Goal: Information Seeking & Learning: Compare options

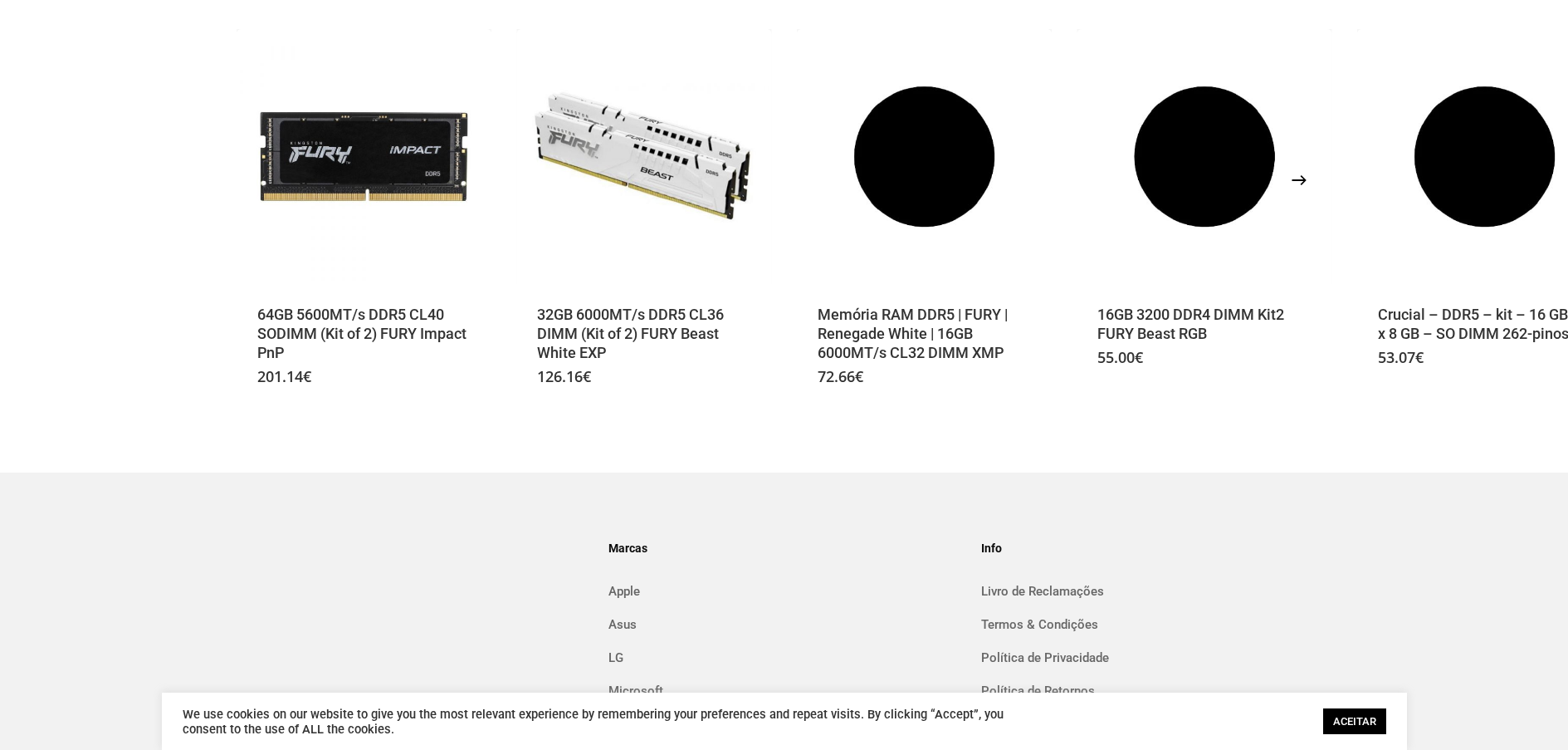
scroll to position [824, 0]
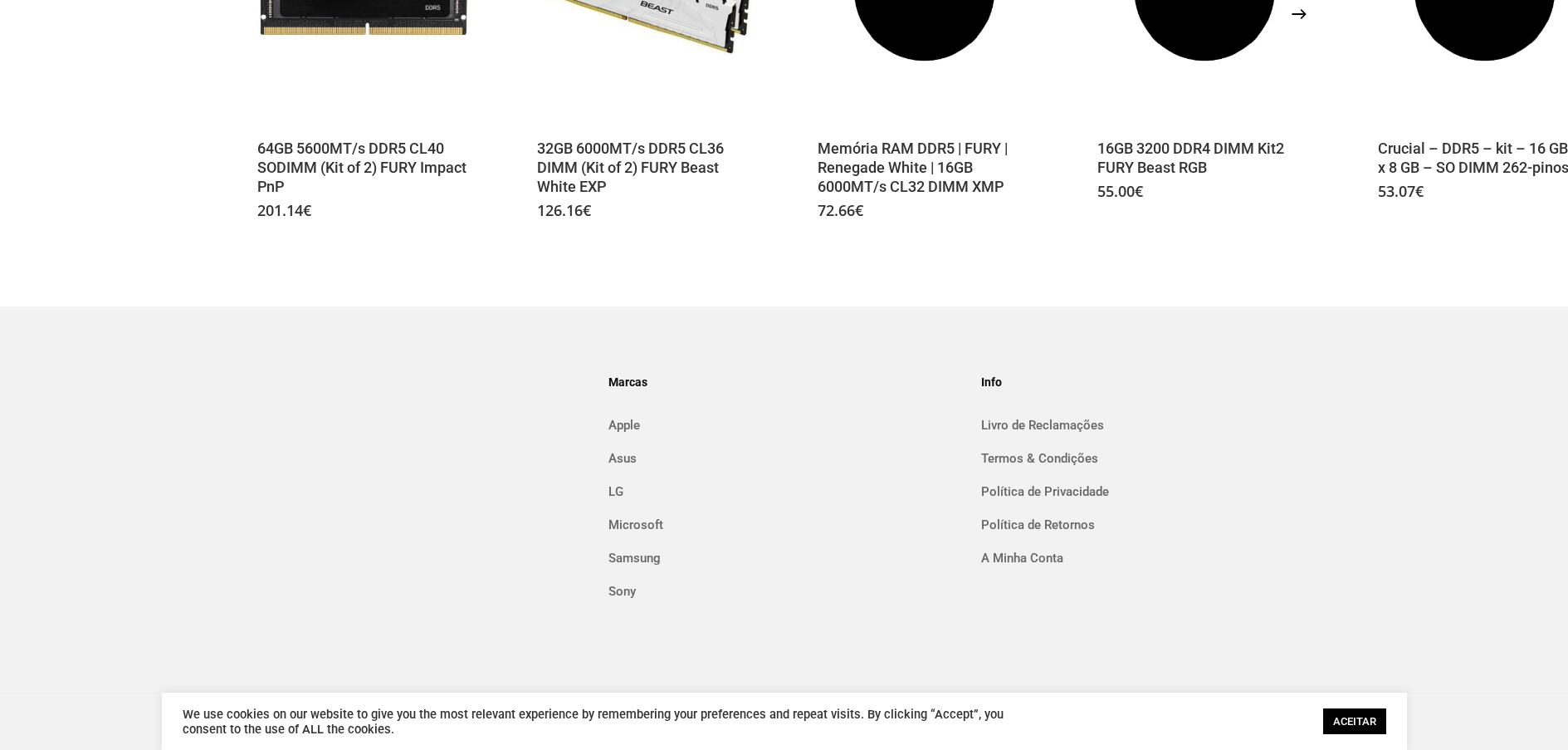
click at [1349, 713] on link "ACEITAR" at bounding box center [1355, 720] width 63 height 25
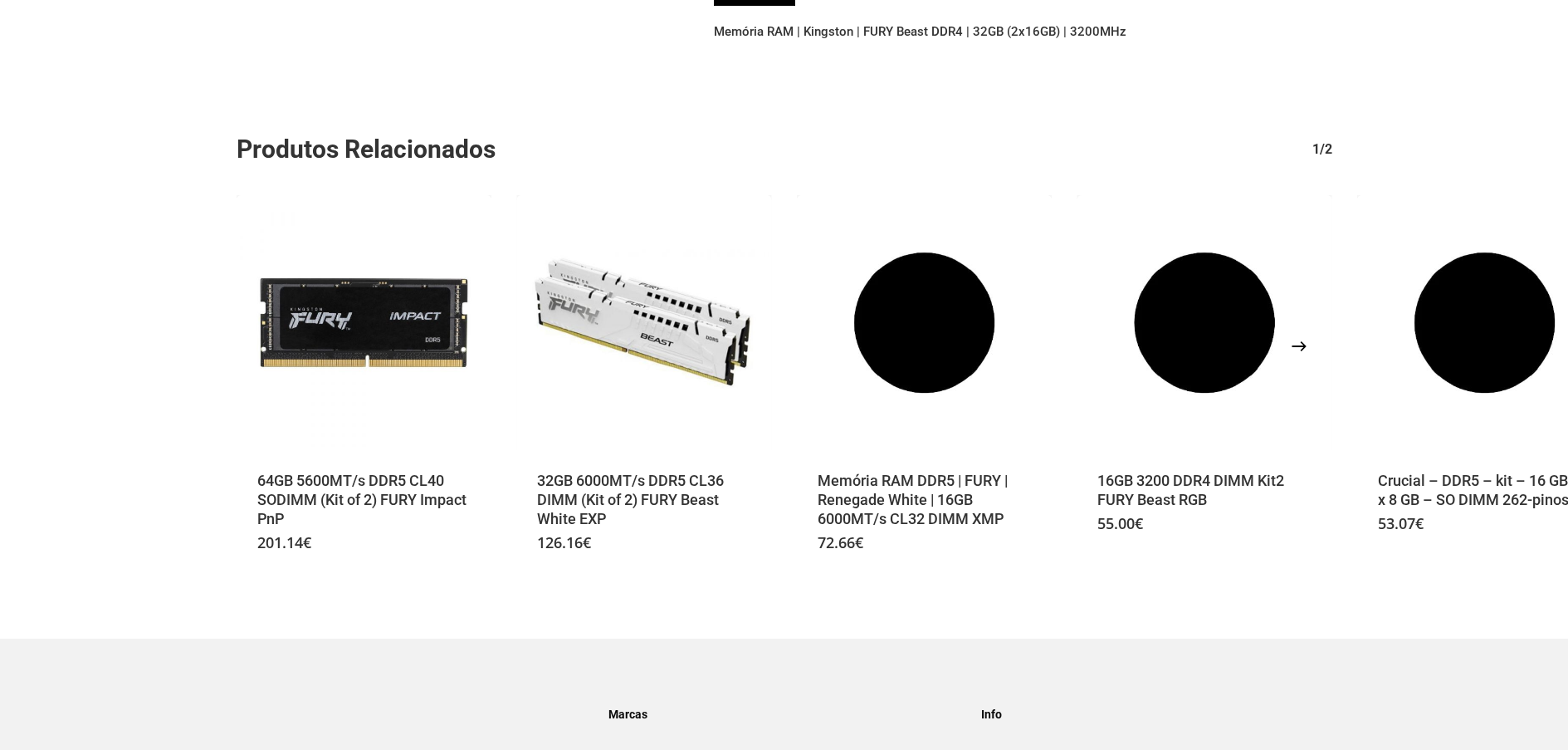
scroll to position [0, 0]
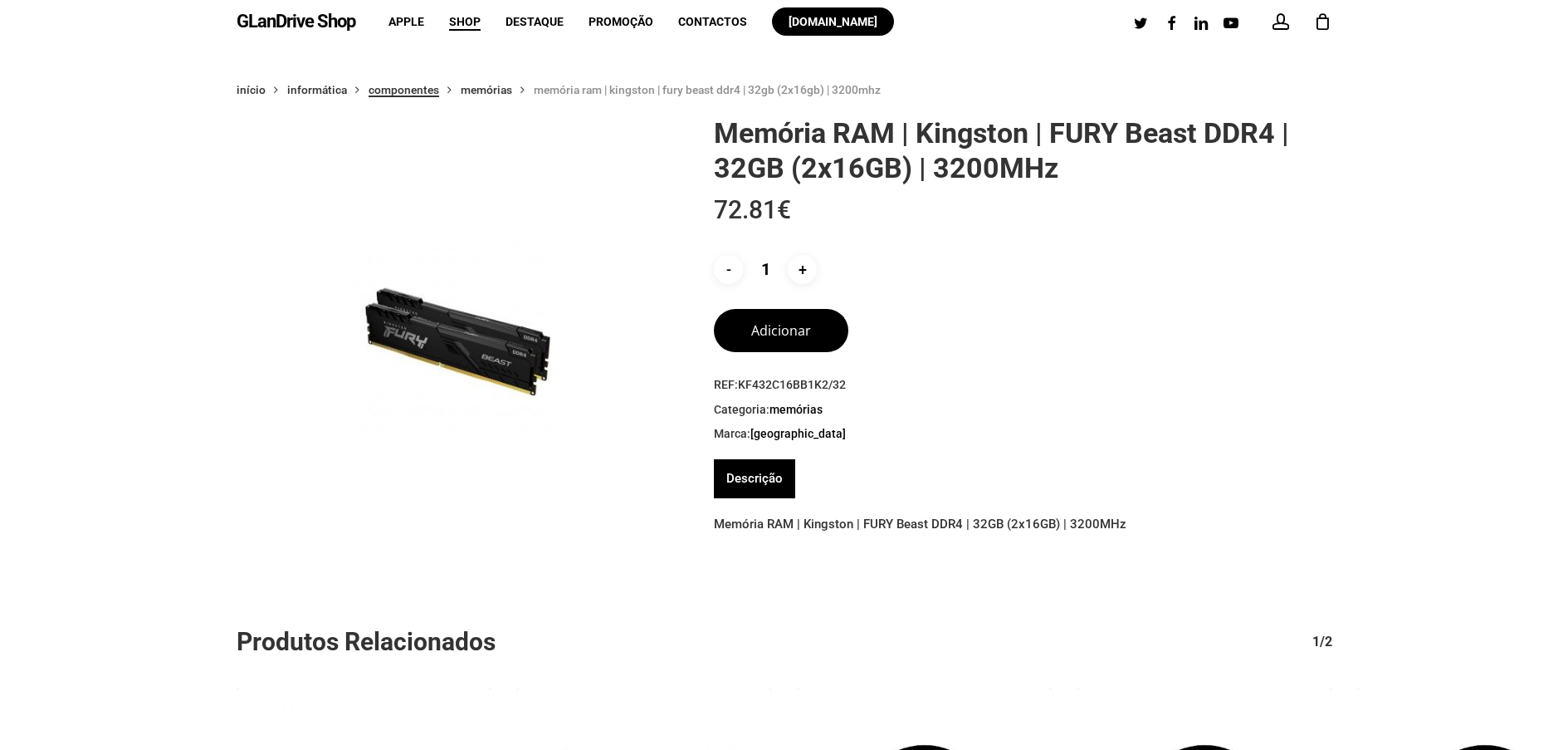
click at [413, 92] on link "Componentes" at bounding box center [404, 89] width 71 height 15
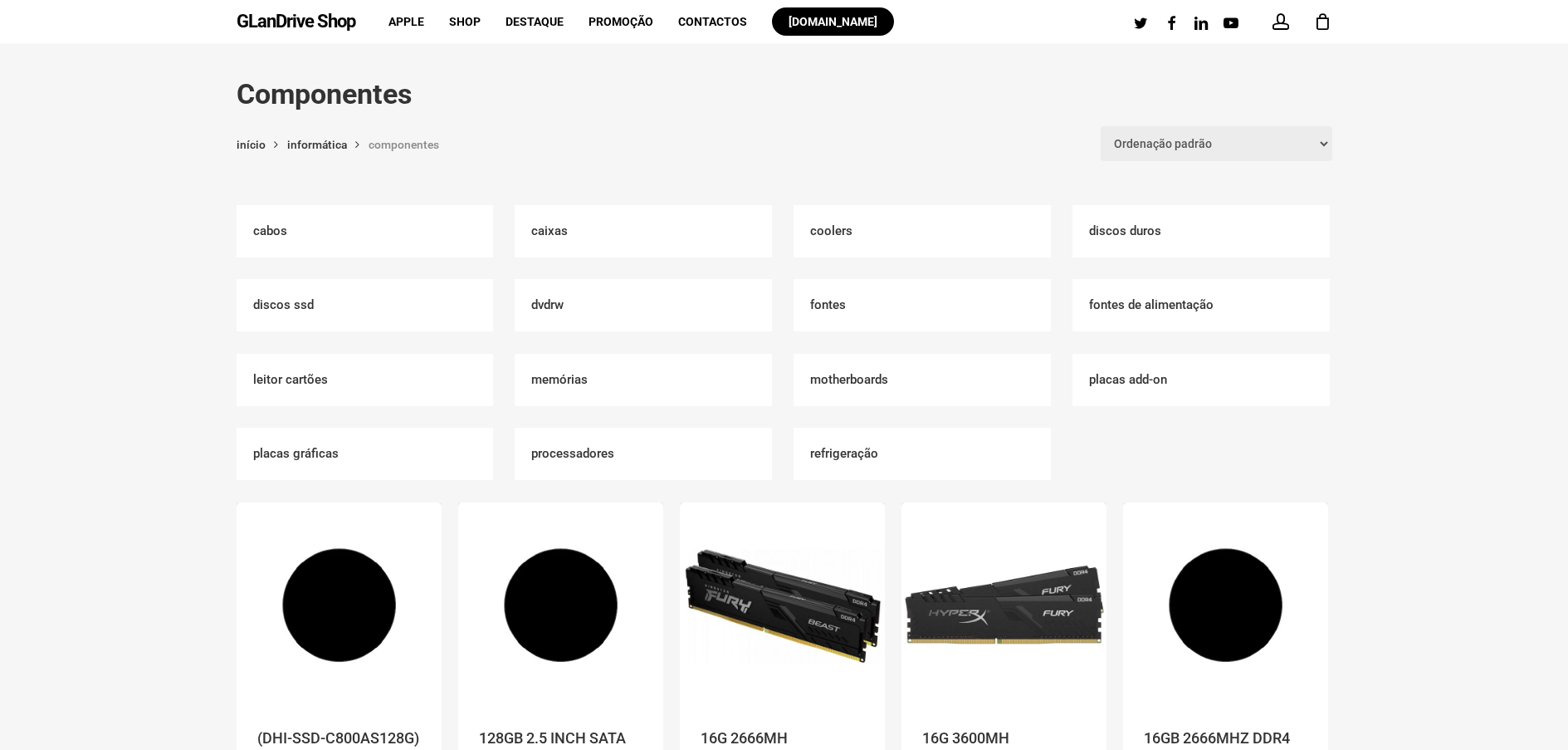
click at [850, 380] on h2 "Motherboards (103)" at bounding box center [922, 380] width 257 height 52
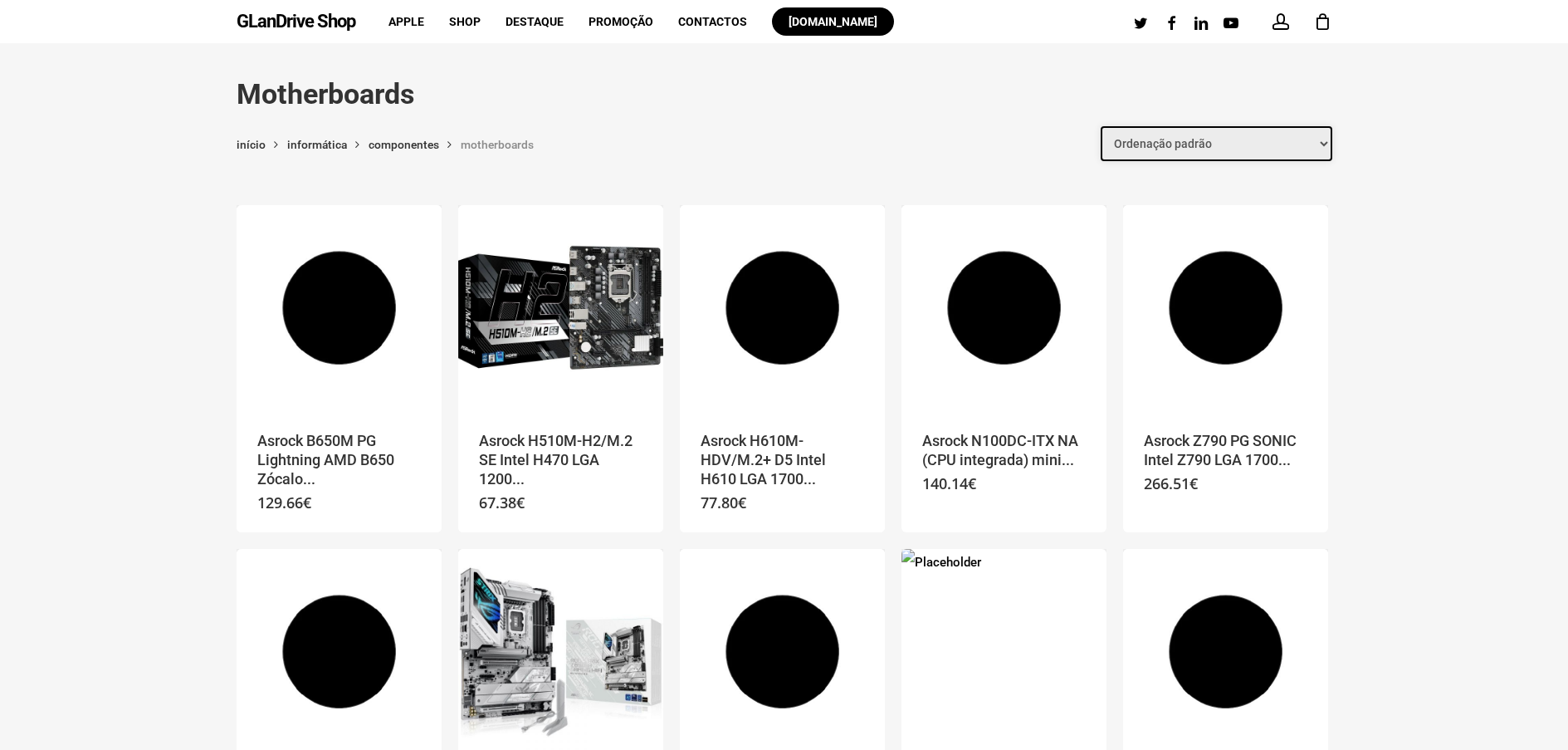
click at [1309, 144] on select "Ordenação padrão Ordenar por mais recentes Ordenar por preço: menor para maior …" at bounding box center [1216, 143] width 232 height 35
select select "price"
click at [1102, 126] on select "Ordenação padrão Ordenar por mais recentes Ordenar por preço: menor para maior …" at bounding box center [1216, 143] width 232 height 35
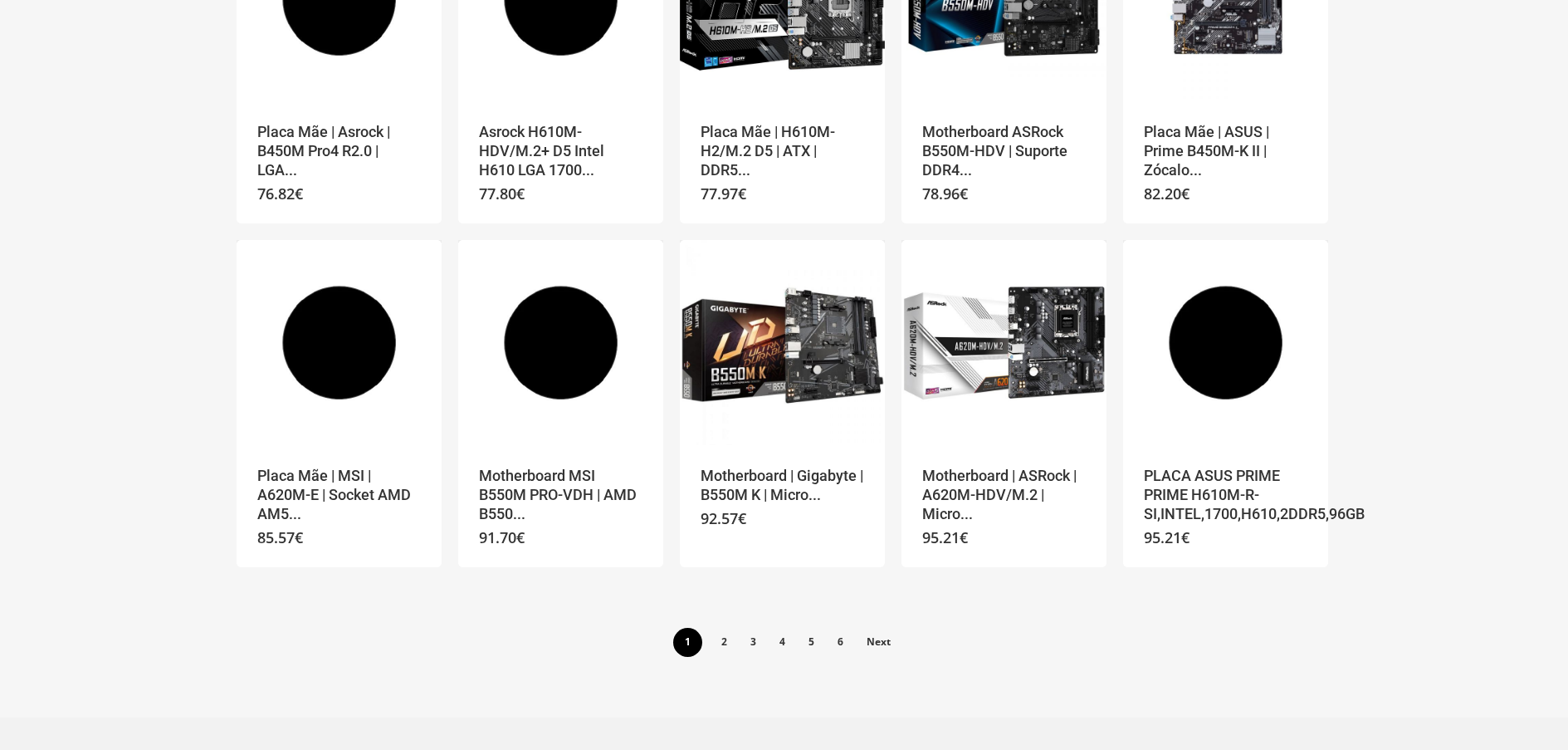
scroll to position [747, 0]
